Goal: Task Accomplishment & Management: Use online tool/utility

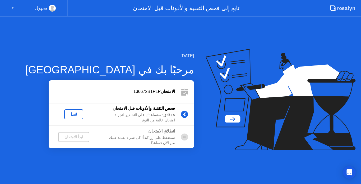
click at [74, 115] on div "لنبدأ" at bounding box center [73, 114] width 15 height 4
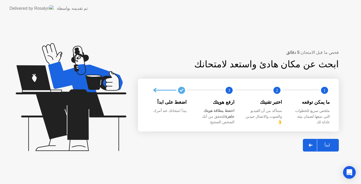
click at [324, 143] on div "ابدأ" at bounding box center [327, 145] width 20 height 5
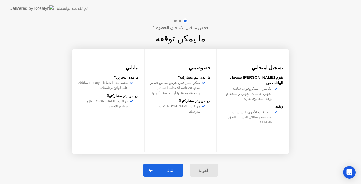
click at [174, 170] on div "التالي" at bounding box center [169, 170] width 25 height 5
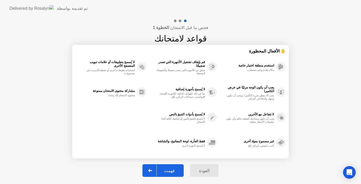
click at [174, 170] on div "فهمت" at bounding box center [169, 170] width 25 height 5
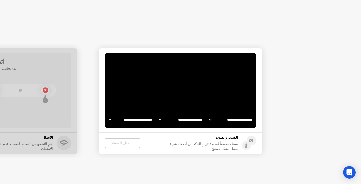
select select "**********"
select select "*******"
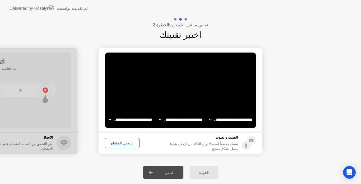
click at [121, 141] on div "تسجيل المقطع" at bounding box center [122, 143] width 31 height 4
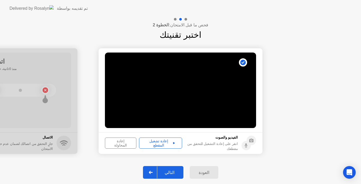
click at [153, 142] on div "إعادة تشغيل المقطع" at bounding box center [160, 143] width 39 height 8
click at [245, 146] on icon at bounding box center [245, 144] width 1 height 3
click at [124, 142] on div "إعادة المحاولة" at bounding box center [121, 143] width 28 height 8
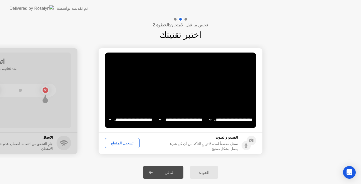
click at [115, 142] on div "تسجيل المقطع" at bounding box center [122, 143] width 31 height 4
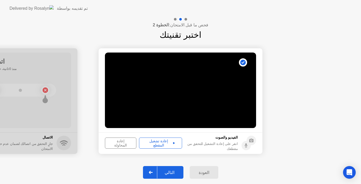
click at [165, 144] on div "إعادة تشغيل المقطع" at bounding box center [160, 143] width 39 height 8
click at [124, 143] on div "إعادة المحاولة" at bounding box center [121, 143] width 28 height 8
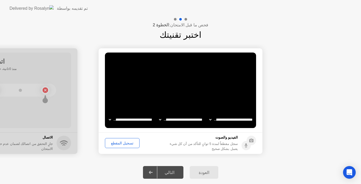
click at [124, 143] on div "تسجيل المقطع" at bounding box center [122, 143] width 31 height 4
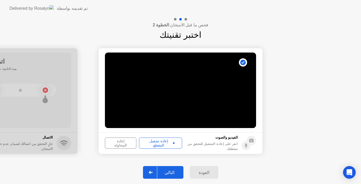
click at [154, 141] on div "إعادة تشغيل المقطع" at bounding box center [160, 143] width 39 height 8
click at [124, 142] on div "إعادة المحاولة" at bounding box center [121, 143] width 28 height 8
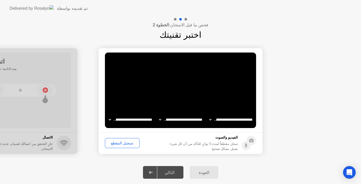
click at [125, 142] on div "تسجيل المقطع" at bounding box center [122, 143] width 31 height 4
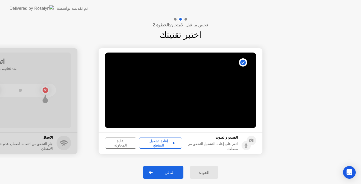
click at [154, 142] on div "إعادة تشغيل المقطع" at bounding box center [160, 143] width 39 height 8
click at [247, 142] on circle at bounding box center [246, 145] width 9 height 9
click at [245, 146] on circle at bounding box center [246, 145] width 9 height 9
click at [159, 142] on div "إعادة تشغيل المقطع" at bounding box center [160, 143] width 39 height 8
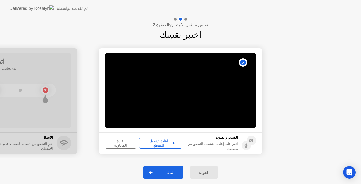
click at [159, 142] on div "إعادة تشغيل المقطع" at bounding box center [160, 143] width 39 height 8
click at [168, 177] on button "التالي" at bounding box center [163, 172] width 40 height 13
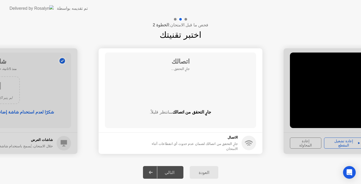
click at [153, 174] on icon at bounding box center [151, 172] width 4 height 3
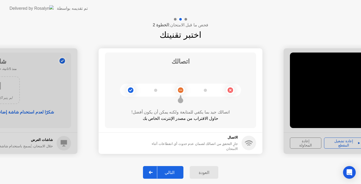
click at [170, 175] on div "التالي" at bounding box center [169, 172] width 25 height 5
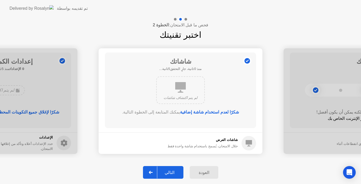
click at [173, 172] on div "التالي" at bounding box center [169, 172] width 25 height 5
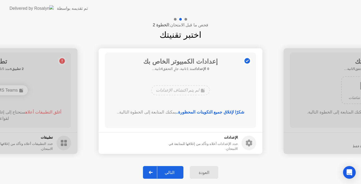
click at [173, 172] on div "التالي" at bounding box center [169, 172] width 25 height 5
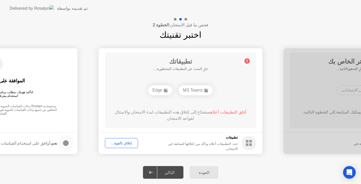
click at [123, 143] on div "إغلاق بالقوة..." at bounding box center [121, 143] width 29 height 4
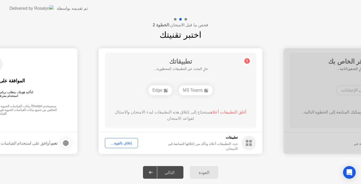
click at [124, 143] on div "إغلاق بالقوة..." at bounding box center [121, 143] width 29 height 4
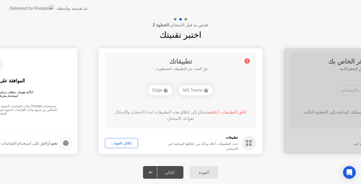
click at [130, 144] on div "إغلاق بالقوة..." at bounding box center [121, 143] width 29 height 4
